Goal: Check status: Check status

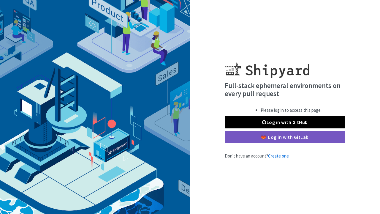
click at [289, 121] on link "Log in with GitHub" at bounding box center [285, 122] width 121 height 12
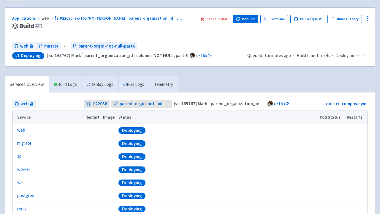
scroll to position [37, 0]
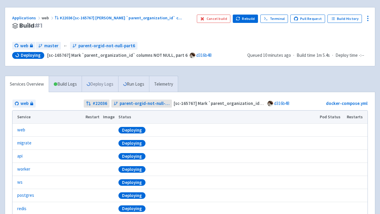
click at [105, 85] on link "Deploy Logs" at bounding box center [100, 84] width 37 height 16
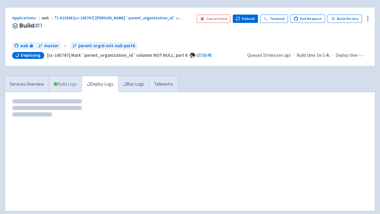
click at [68, 82] on link "Build Logs" at bounding box center [65, 84] width 33 height 16
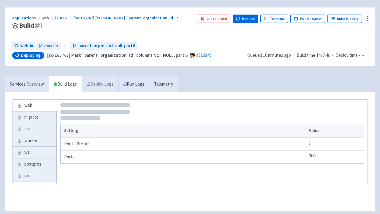
click at [99, 84] on link "Deploy Logs" at bounding box center [100, 84] width 37 height 16
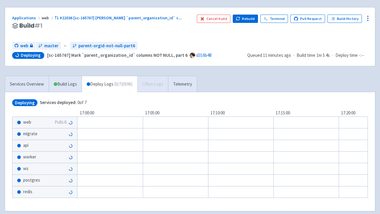
click at [33, 134] on span "migrate" at bounding box center [30, 133] width 14 height 7
click at [153, 85] on div "Services Overview Build Logs Deploy Logs ( 0 / 7 ) (9:07) Run Logs Telemetry" at bounding box center [101, 84] width 193 height 16
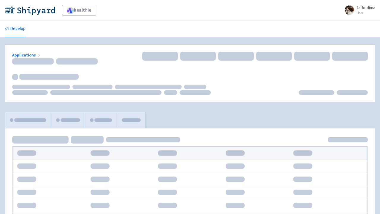
scroll to position [37, 0]
